Goal: Find contact information: Find contact information

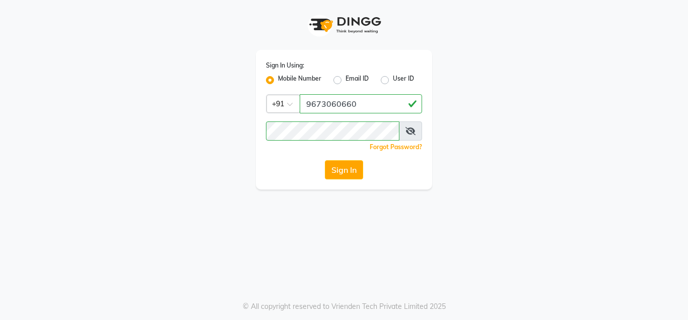
click at [341, 171] on button "Sign In" at bounding box center [344, 169] width 38 height 19
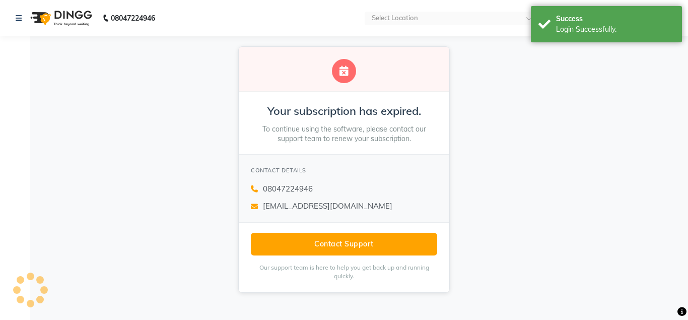
click at [344, 172] on div "CONTACT DETAILS" at bounding box center [344, 170] width 186 height 11
select select "en"
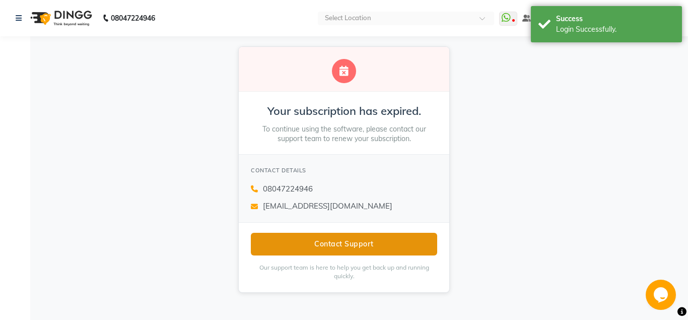
click at [341, 240] on button "Contact Support" at bounding box center [344, 244] width 186 height 23
